Goal: Task Accomplishment & Management: Manage account settings

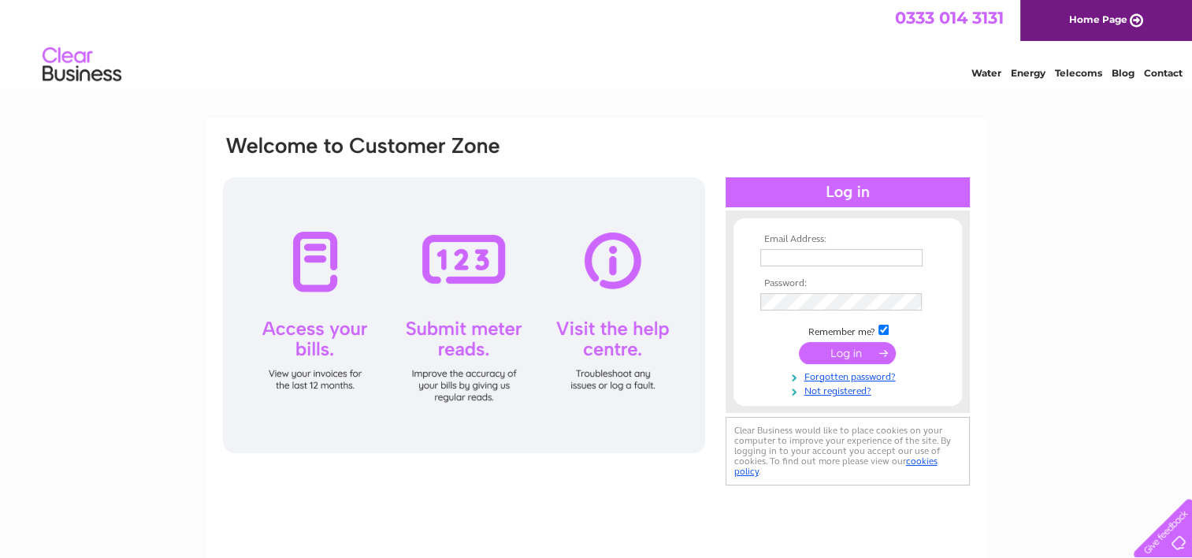
type input "[PERSON_NAME][EMAIL_ADDRESS][DOMAIN_NAME]"
click at [848, 355] on input "submit" at bounding box center [847, 353] width 97 height 22
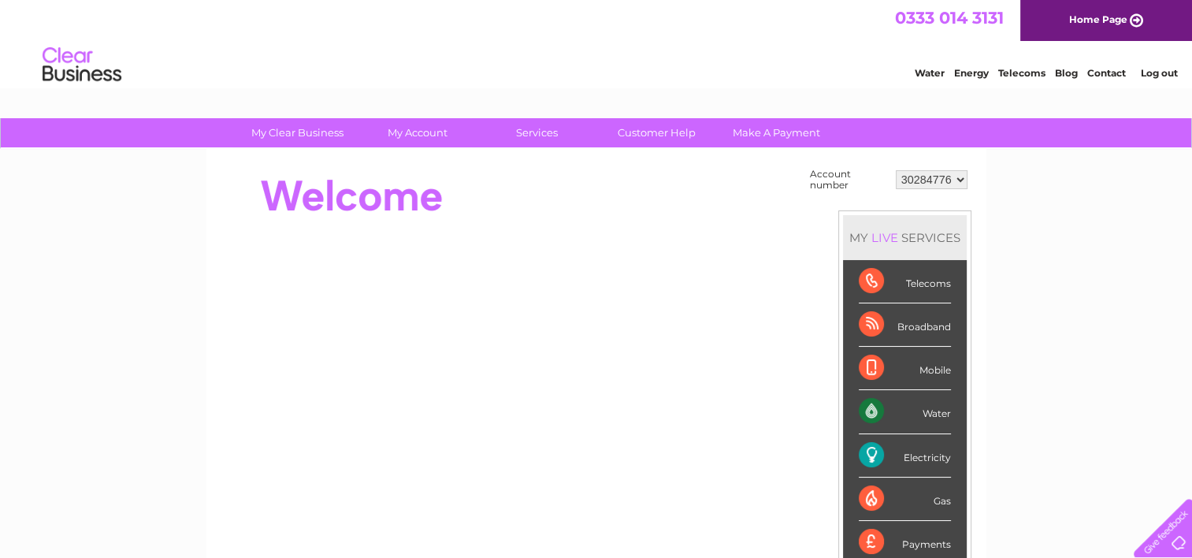
click at [648, 184] on div at bounding box center [507, 196] width 573 height 63
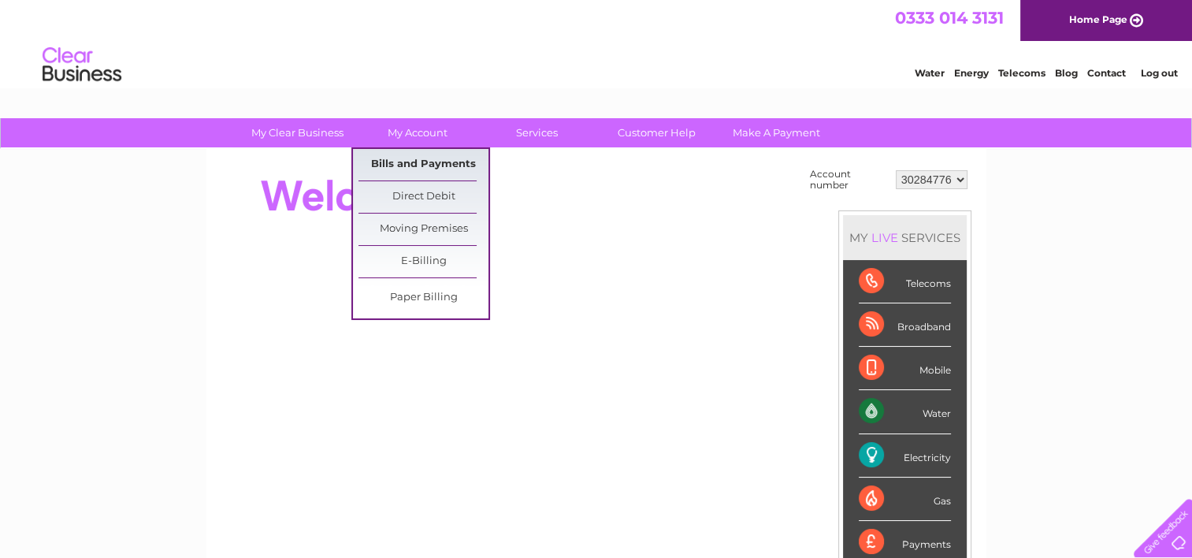
click at [422, 158] on link "Bills and Payments" at bounding box center [423, 165] width 130 height 32
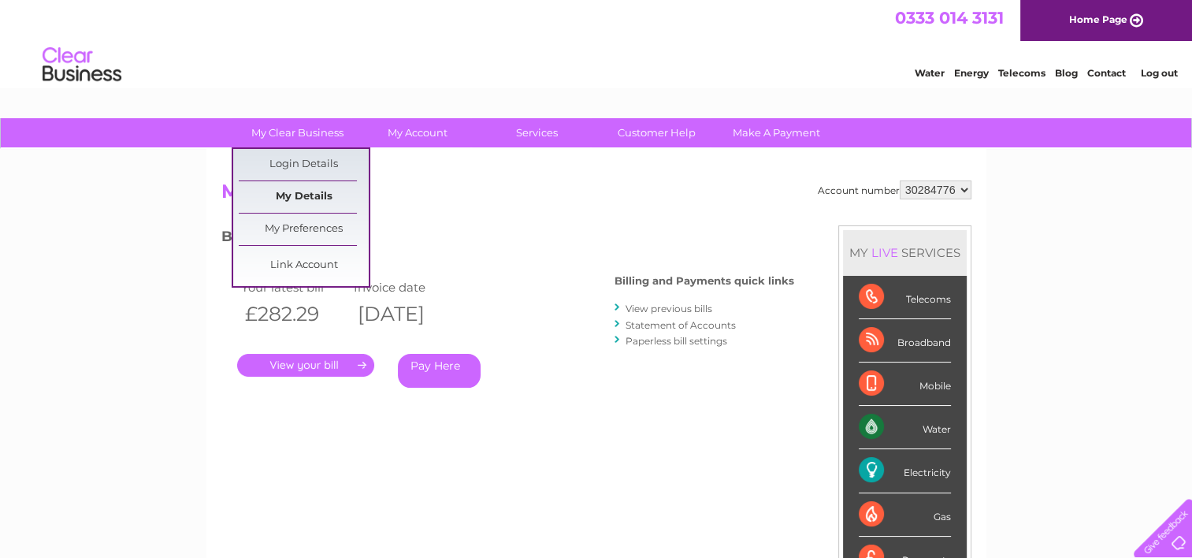
click at [297, 199] on link "My Details" at bounding box center [304, 197] width 130 height 32
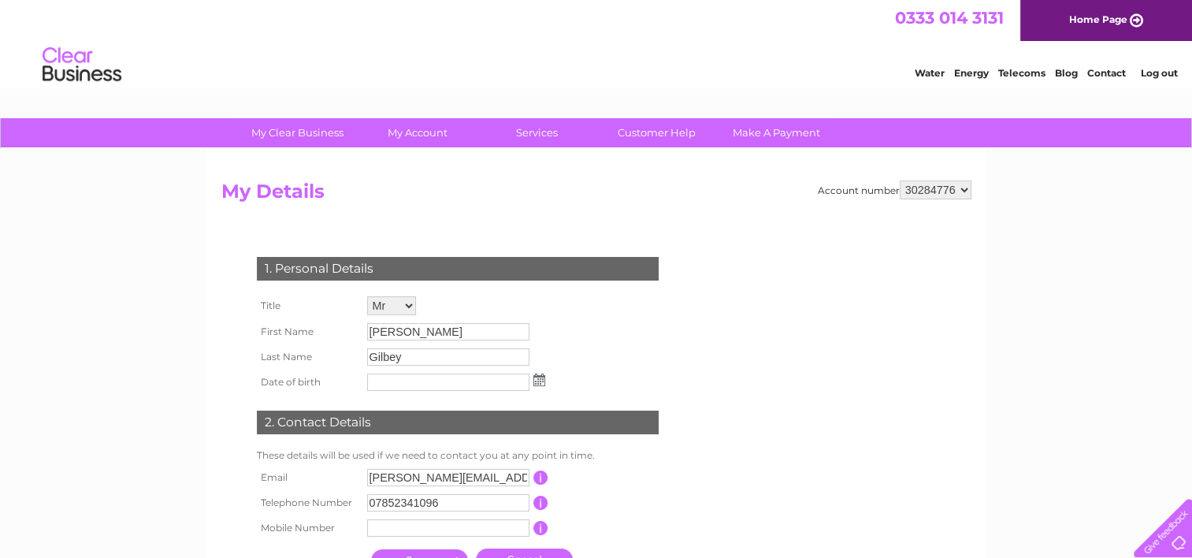
click at [564, 173] on div "Account number 30284776 My Details 1. Personal Details Title Mr Mrs Ms Miss Dr …" at bounding box center [596, 387] width 780 height 477
click at [1099, 72] on link "Contact" at bounding box center [1106, 73] width 39 height 12
click at [91, 69] on img at bounding box center [82, 65] width 80 height 48
click at [683, 52] on div "Water Energy Telecoms Blog Contact Log out" at bounding box center [596, 66] width 1192 height 51
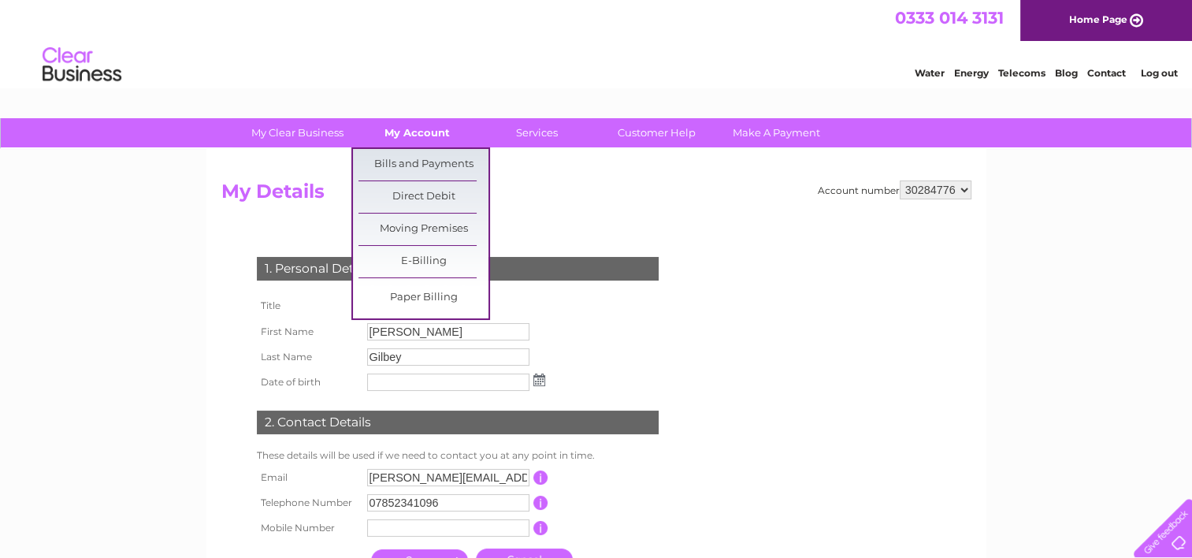
click at [414, 128] on link "My Account" at bounding box center [417, 132] width 130 height 29
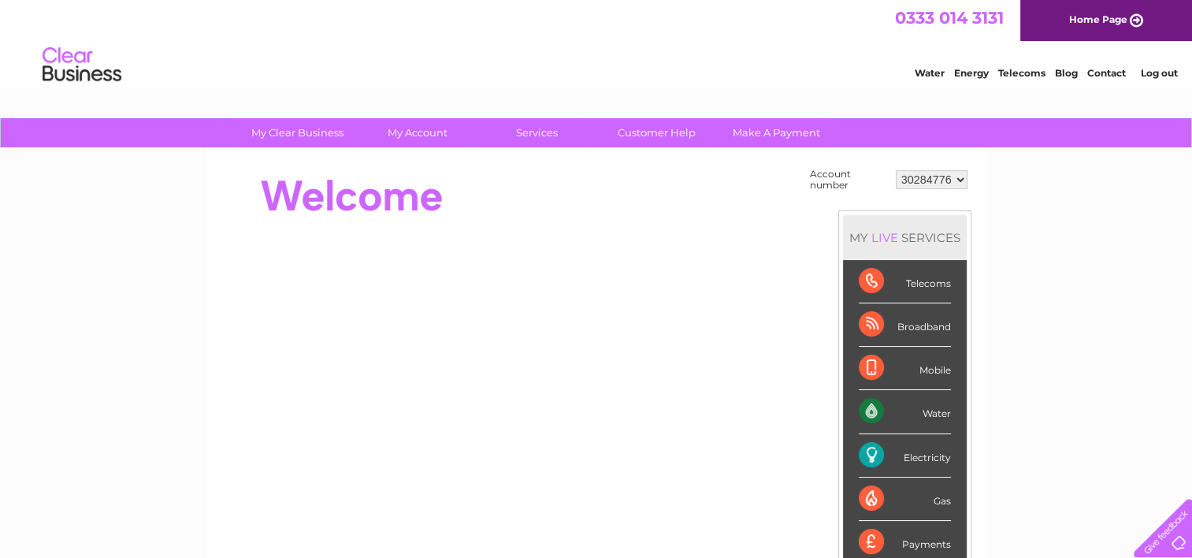
click at [618, 213] on div at bounding box center [507, 196] width 573 height 63
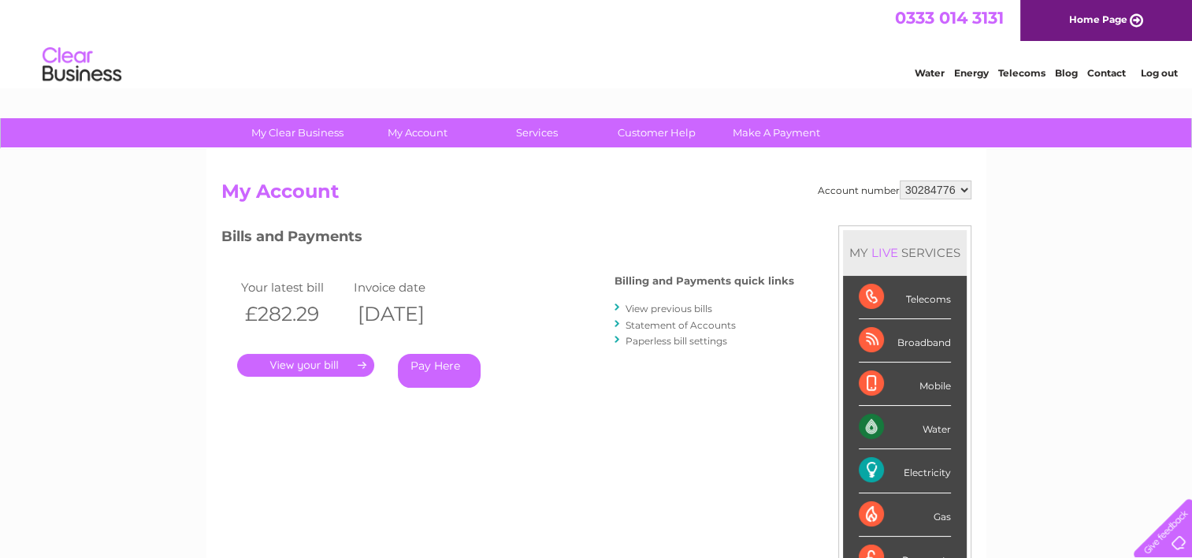
click at [346, 66] on div "Water Energy Telecoms Blog Contact Log out" at bounding box center [596, 66] width 1192 height 51
click at [602, 195] on h2 "My Account" at bounding box center [596, 195] width 750 height 30
